Goal: Communication & Community: Answer question/provide support

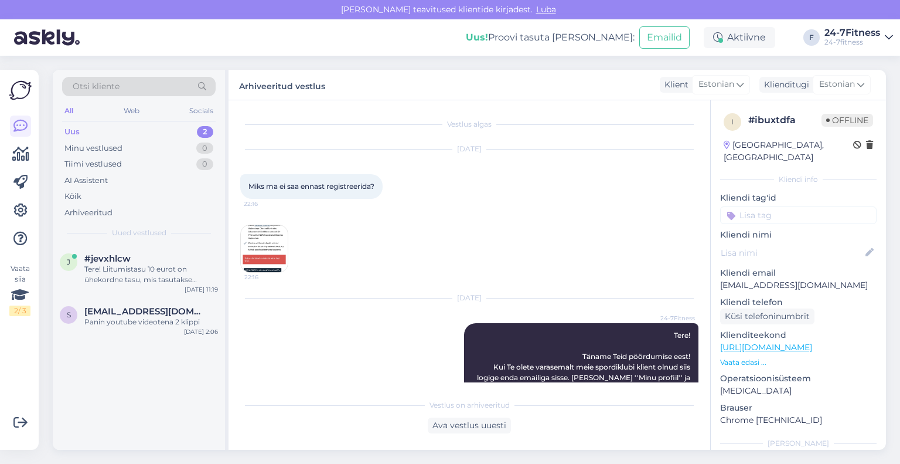
scroll to position [402, 0]
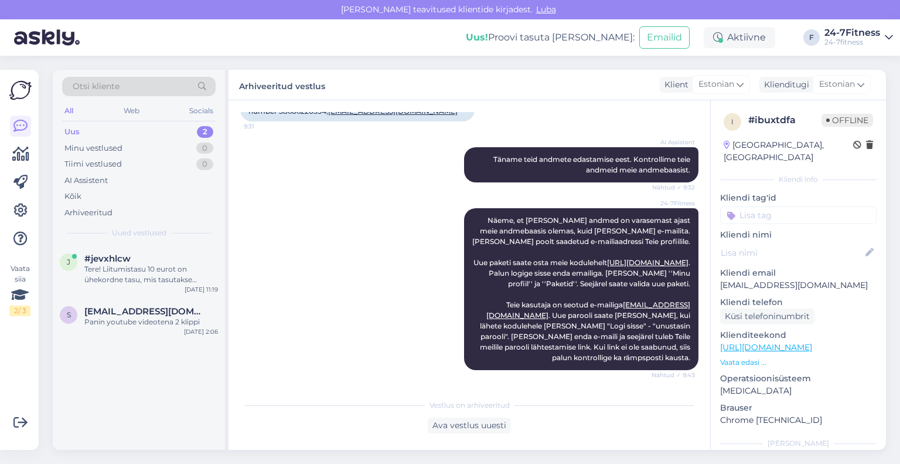
click at [136, 276] on div "Tere! Liitumistasu 10 eurot on ühekordne tasu, mis tasutakse spordiklubiga esma…" at bounding box center [151, 274] width 134 height 21
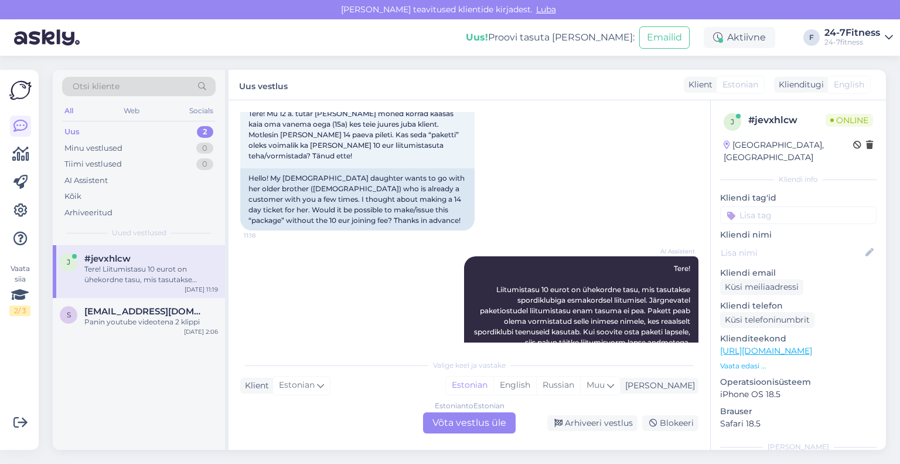
scroll to position [87, 0]
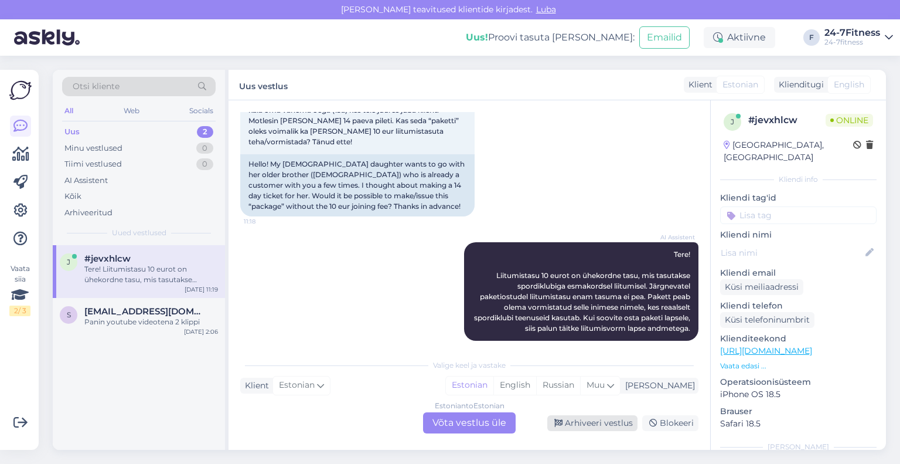
click at [576, 428] on div "Arhiveeri vestlus" at bounding box center [592, 423] width 90 height 16
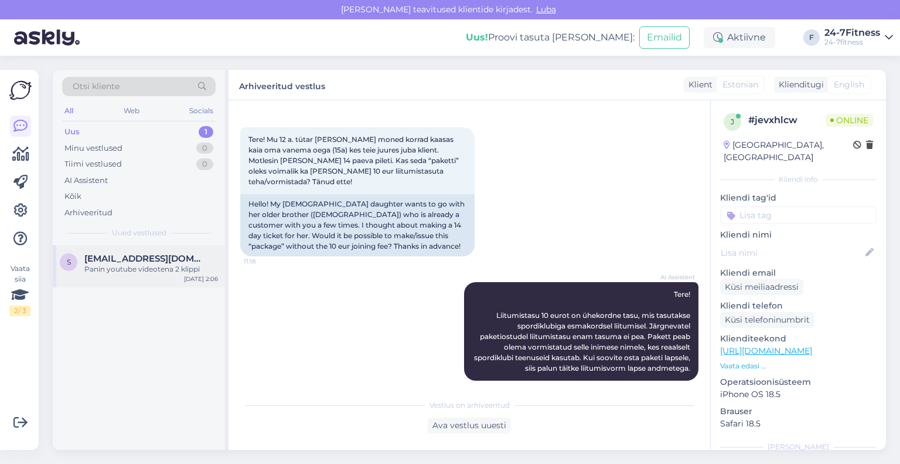
click at [171, 264] on div "Panin youtube videotena 2 klippi" at bounding box center [151, 269] width 134 height 11
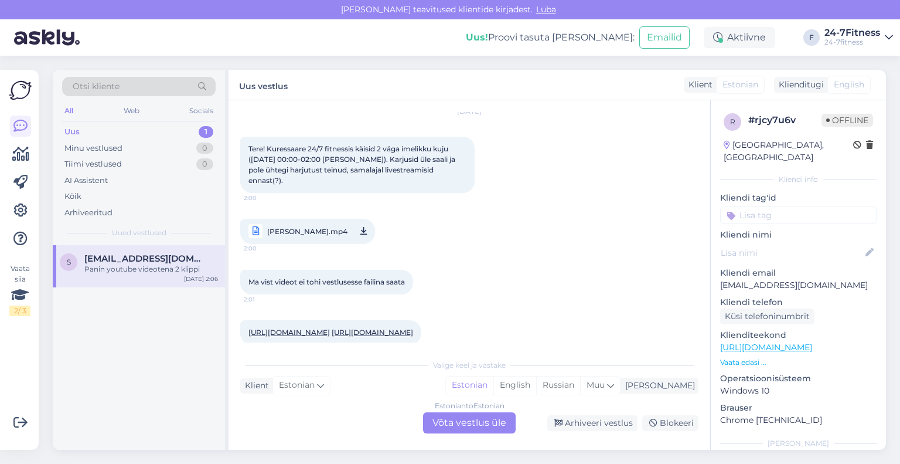
scroll to position [59, 0]
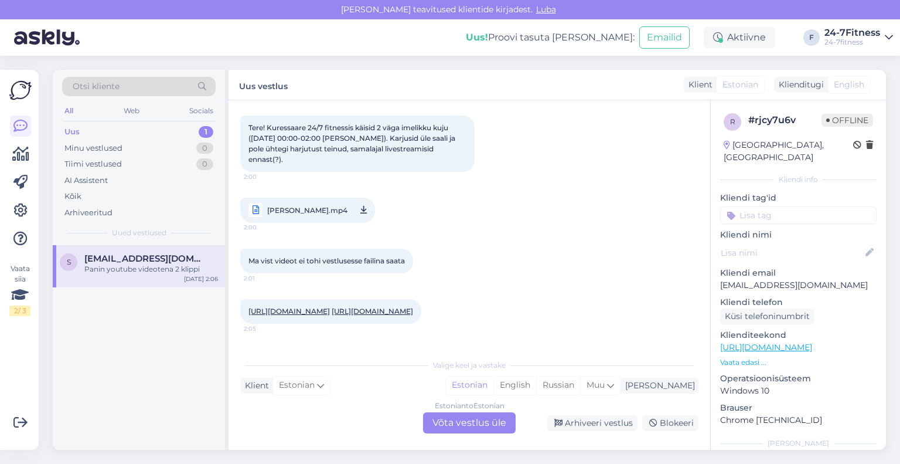
click at [293, 203] on span "[PERSON_NAME].mp4" at bounding box center [307, 210] width 80 height 15
click at [449, 423] on div "Estonian to Estonian Võta vestlus üle" at bounding box center [469, 422] width 93 height 21
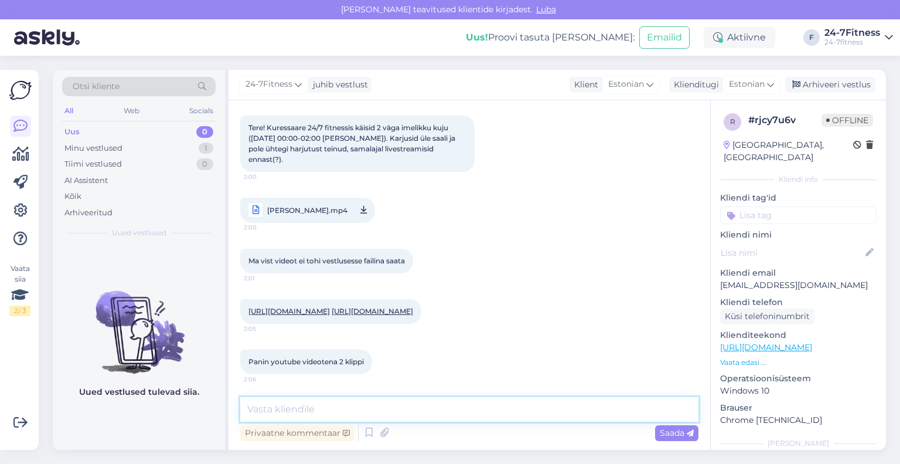
click at [370, 404] on textarea at bounding box center [469, 409] width 458 height 25
paste textarea "Tere! Täname Teid teavitamast! Kontrollime antud olukorda."
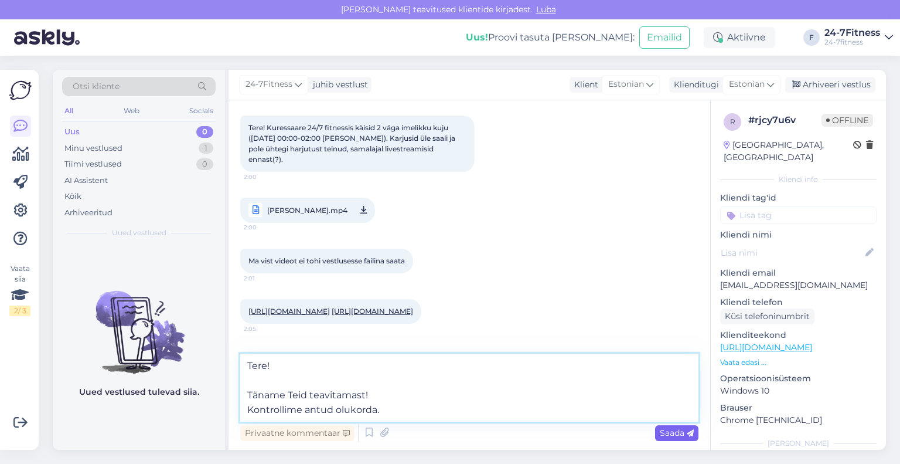
type textarea "Tere! Täname Teid teavitamast! Kontrollime antud olukorda."
click at [666, 432] on span "Saada" at bounding box center [677, 432] width 34 height 11
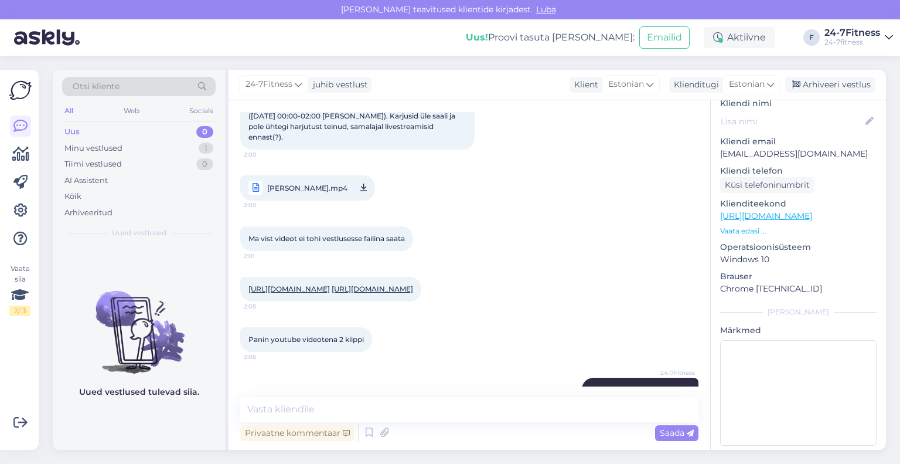
scroll to position [0, 0]
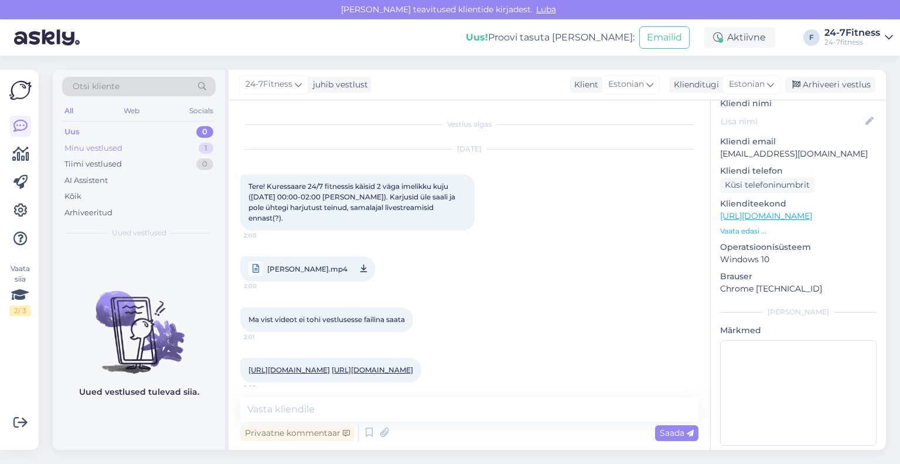
click at [114, 149] on div "Minu vestlused" at bounding box center [93, 148] width 58 height 12
